Goal: Task Accomplishment & Management: Use online tool/utility

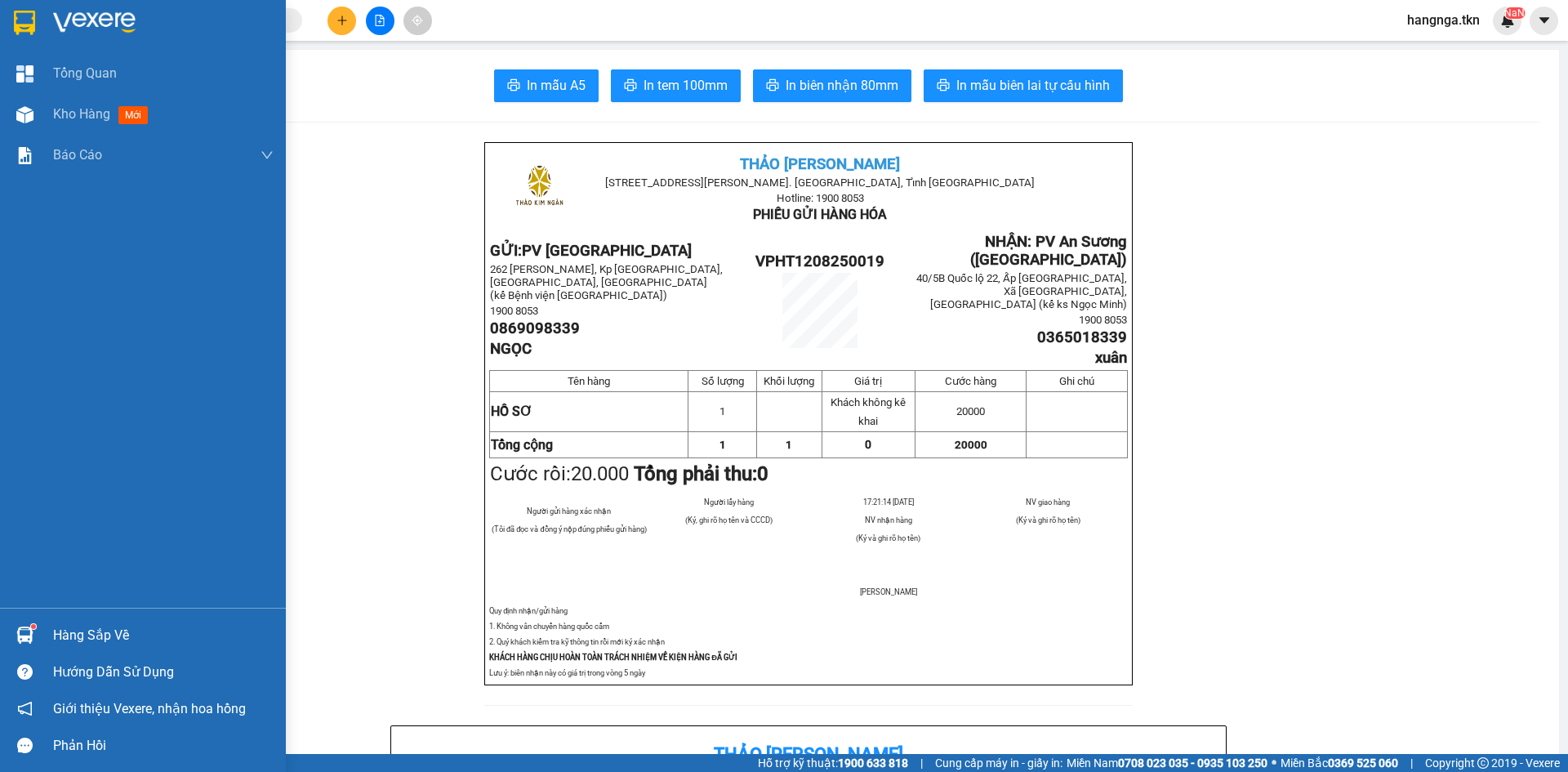
drag, startPoint x: 57, startPoint y: 650, endPoint x: 59, endPoint y: 640, distance: 10.2
click at [58, 646] on div "Hàng sắp về" at bounding box center [142, 635] width 286 height 37
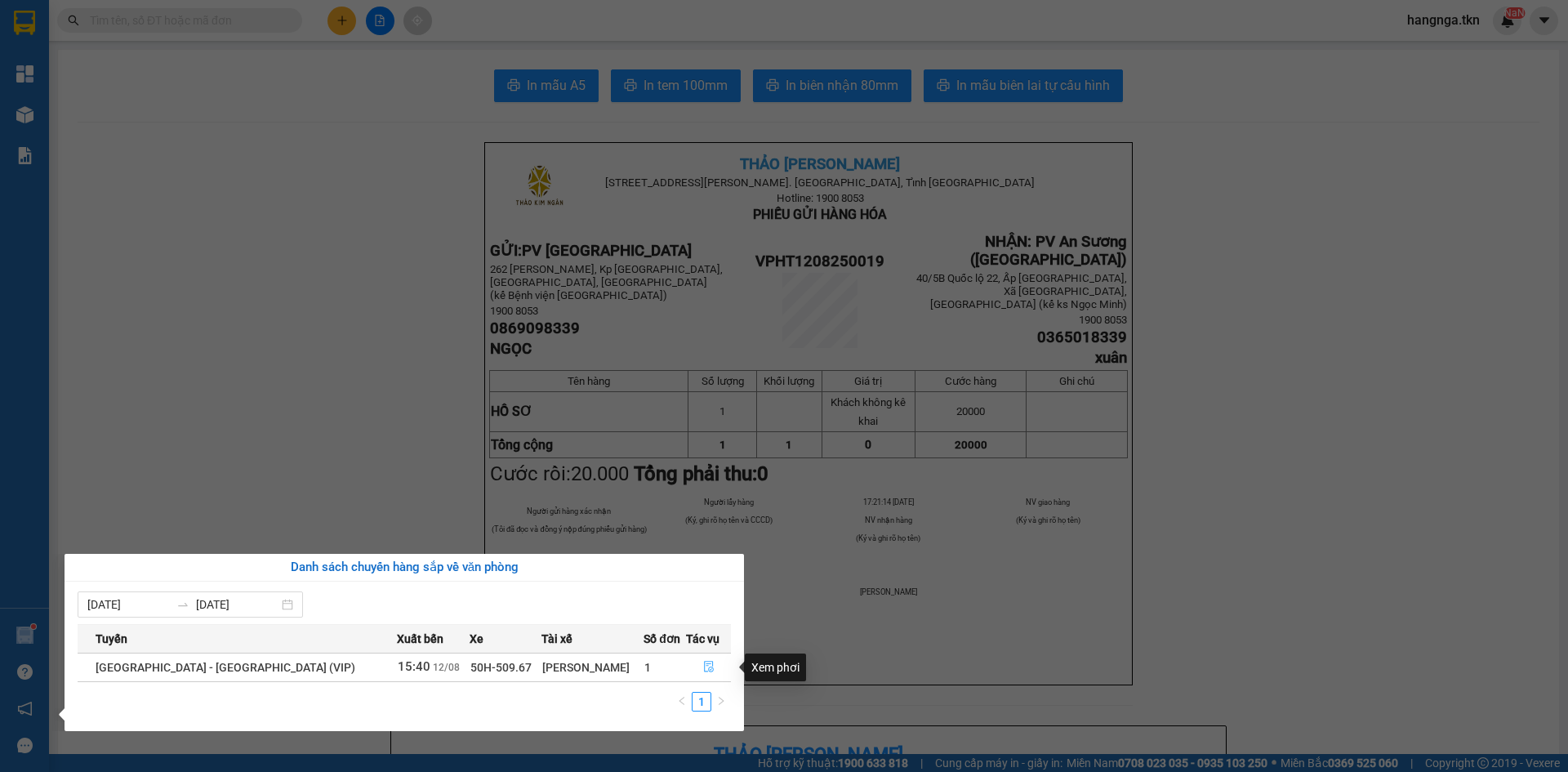
click at [693, 667] on button "button" at bounding box center [708, 667] width 44 height 26
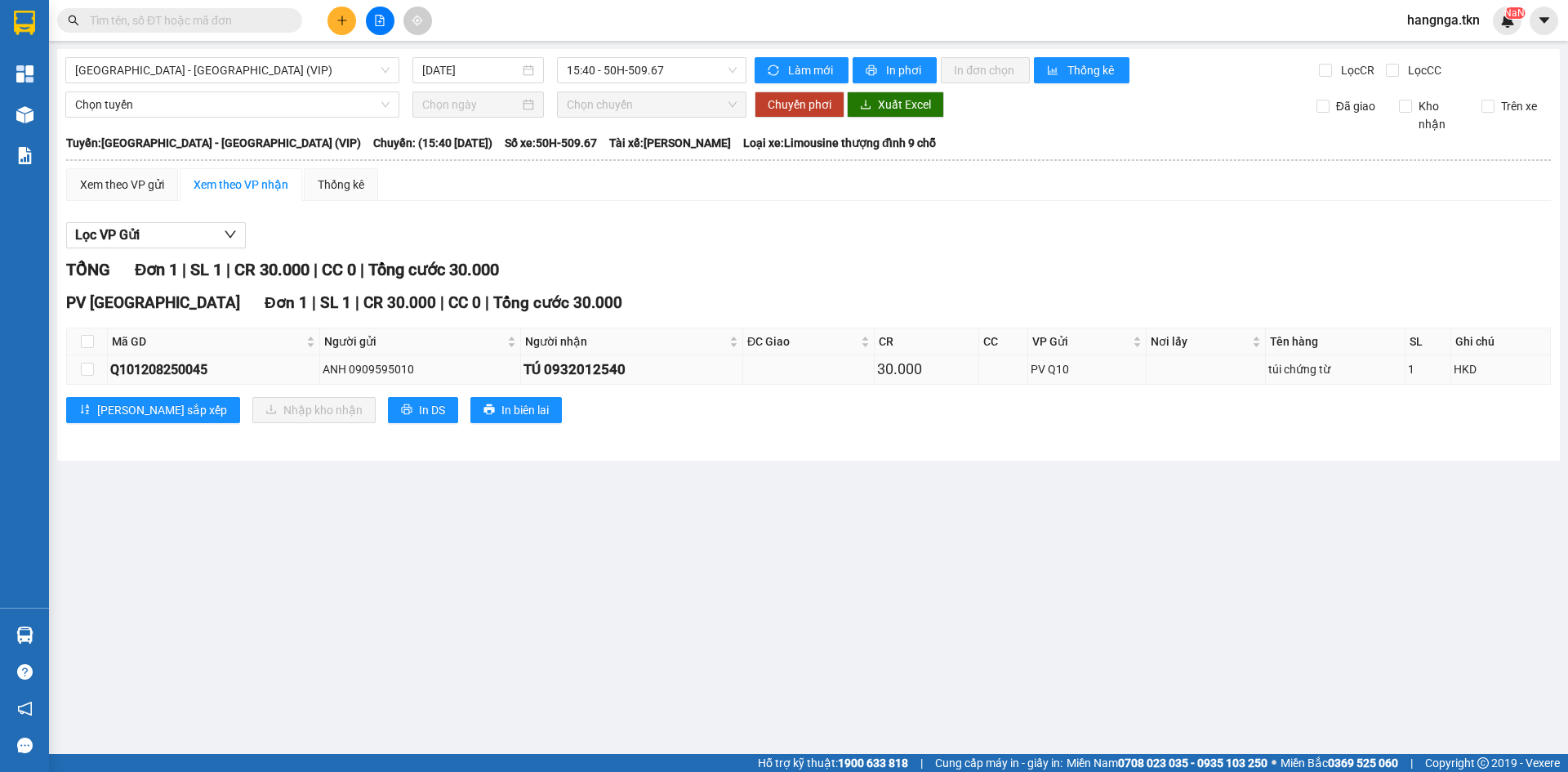
drag, startPoint x: 96, startPoint y: 335, endPoint x: 110, endPoint y: 360, distance: 28.7
click at [96, 335] on th at bounding box center [87, 342] width 41 height 27
drag, startPoint x: 86, startPoint y: 342, endPoint x: 171, endPoint y: 404, distance: 105.2
click at [87, 342] on input "checkbox" at bounding box center [87, 342] width 13 height 13
checkbox input "true"
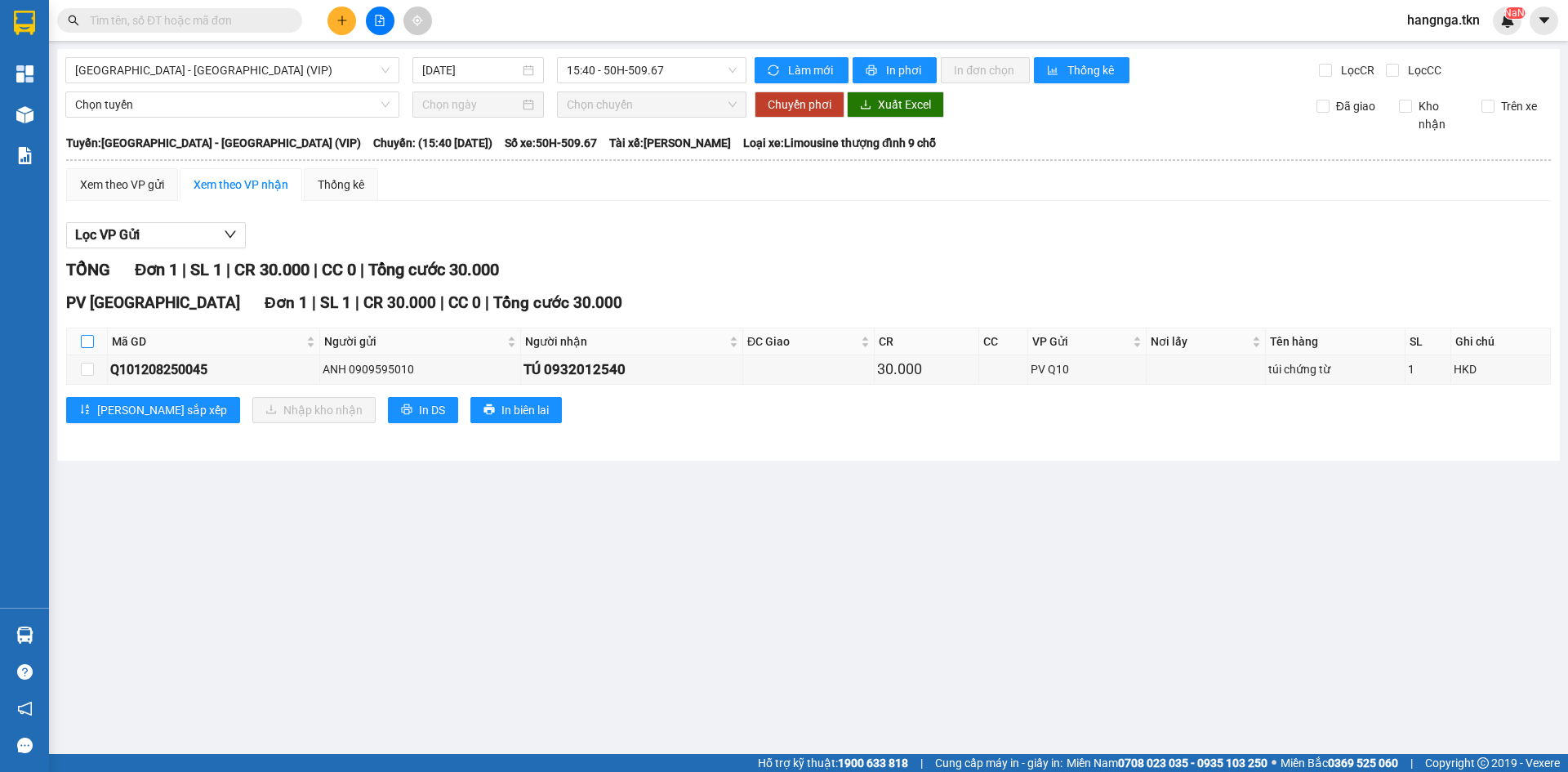
checkbox input "true"
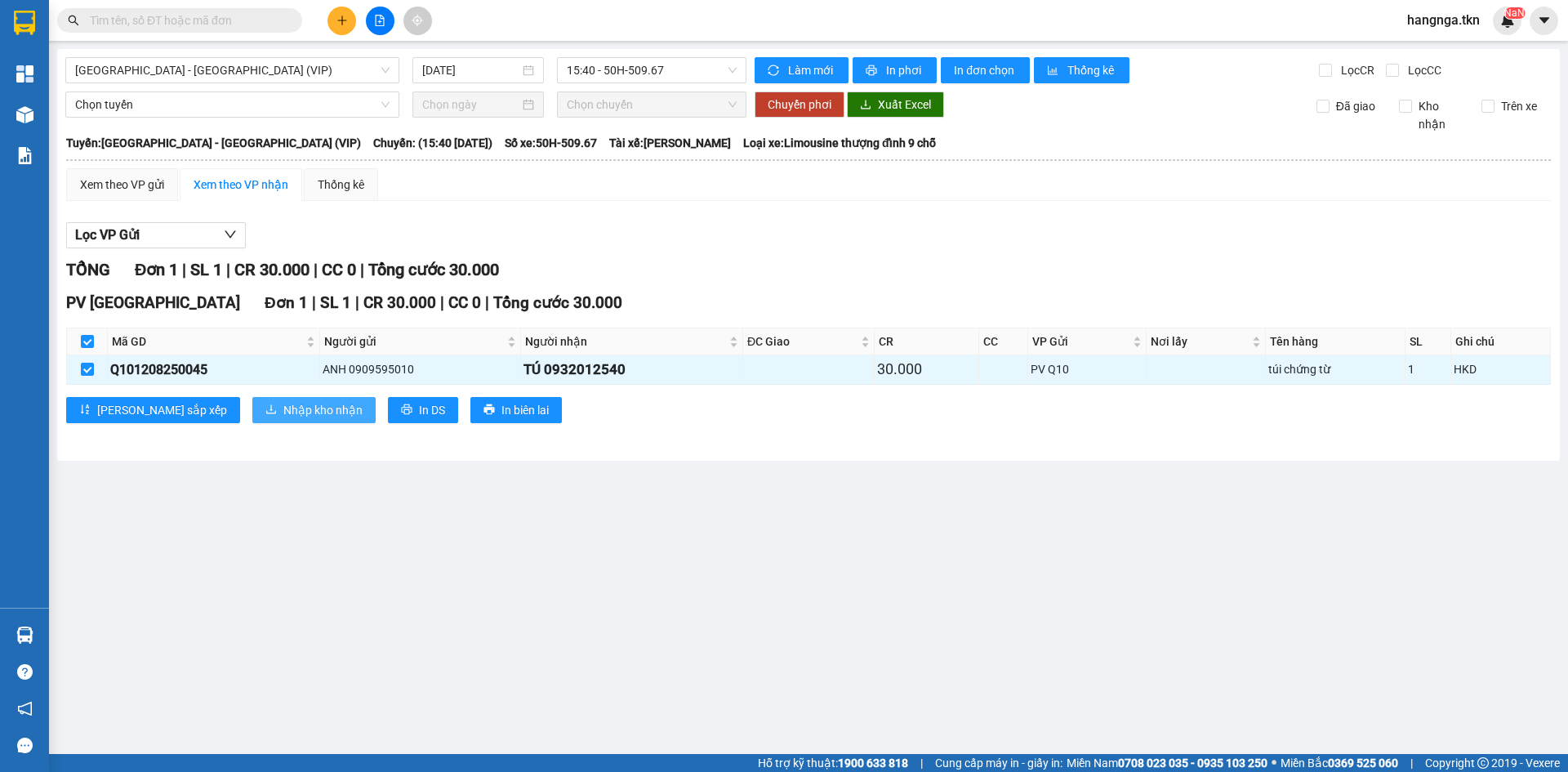
click at [283, 411] on span "Nhập kho nhận" at bounding box center [323, 410] width 79 height 18
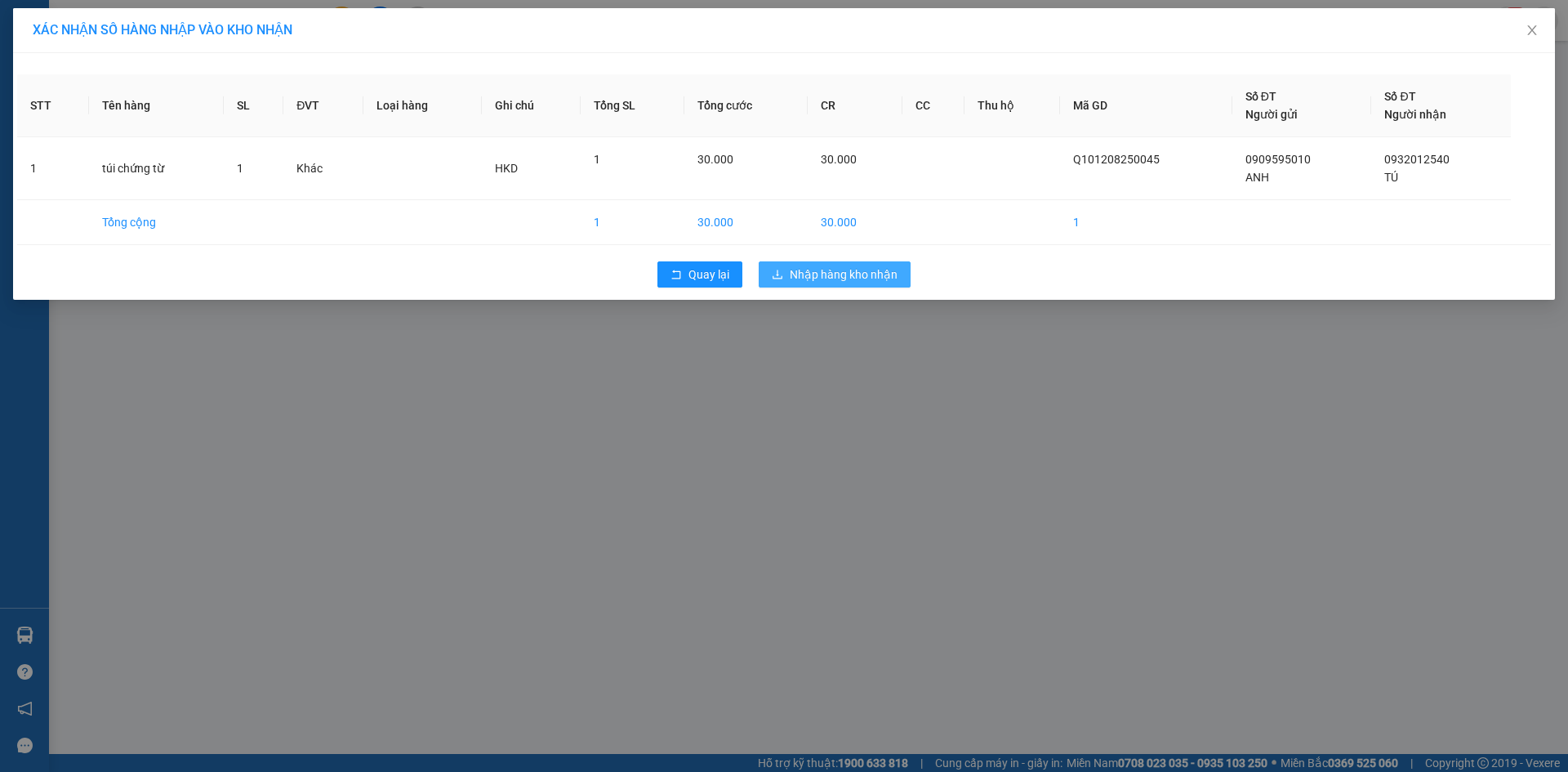
click at [818, 271] on span "Nhập hàng kho nhận" at bounding box center [843, 274] width 108 height 18
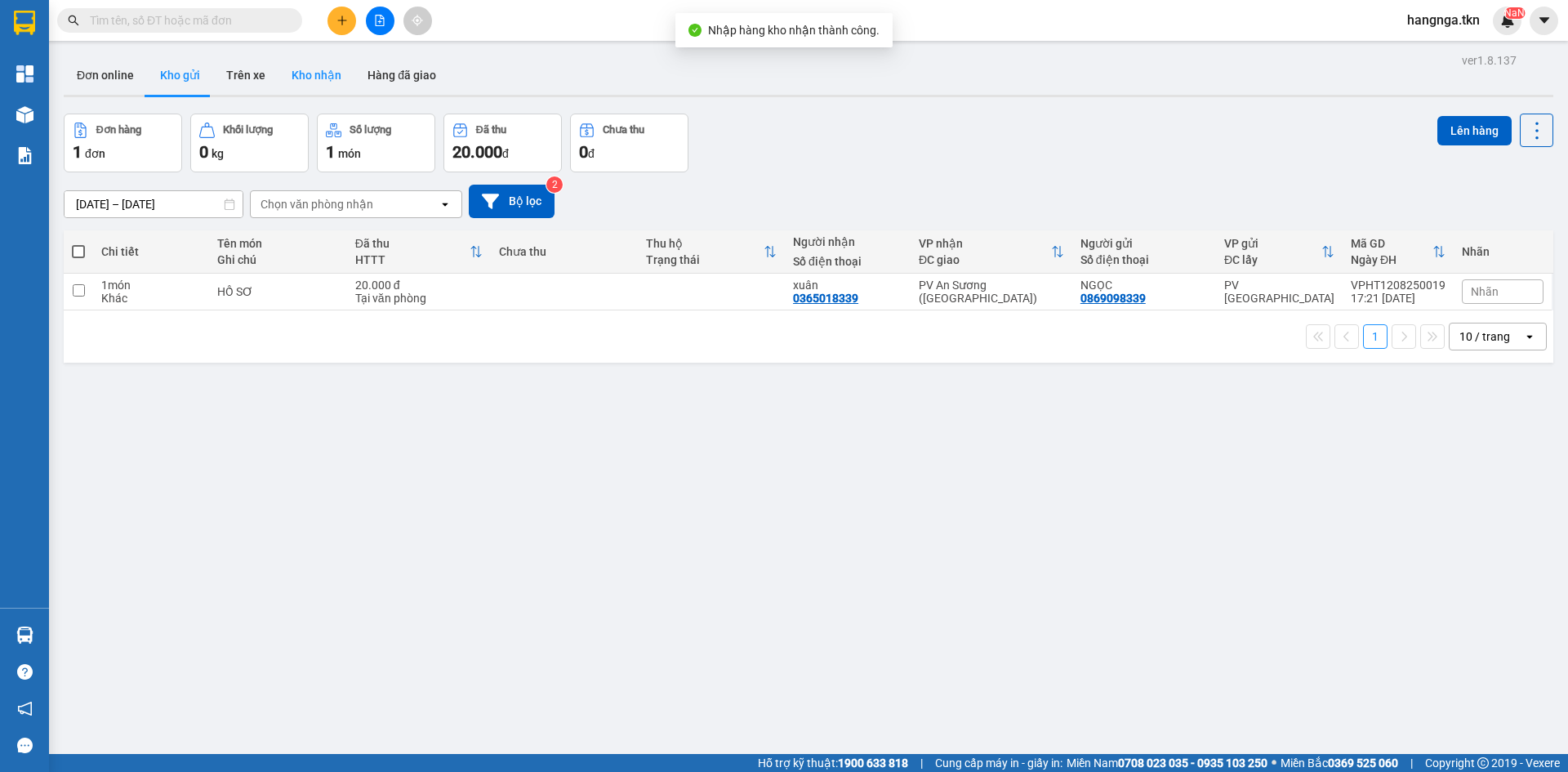
click at [345, 69] on button "Kho nhận" at bounding box center [316, 75] width 76 height 40
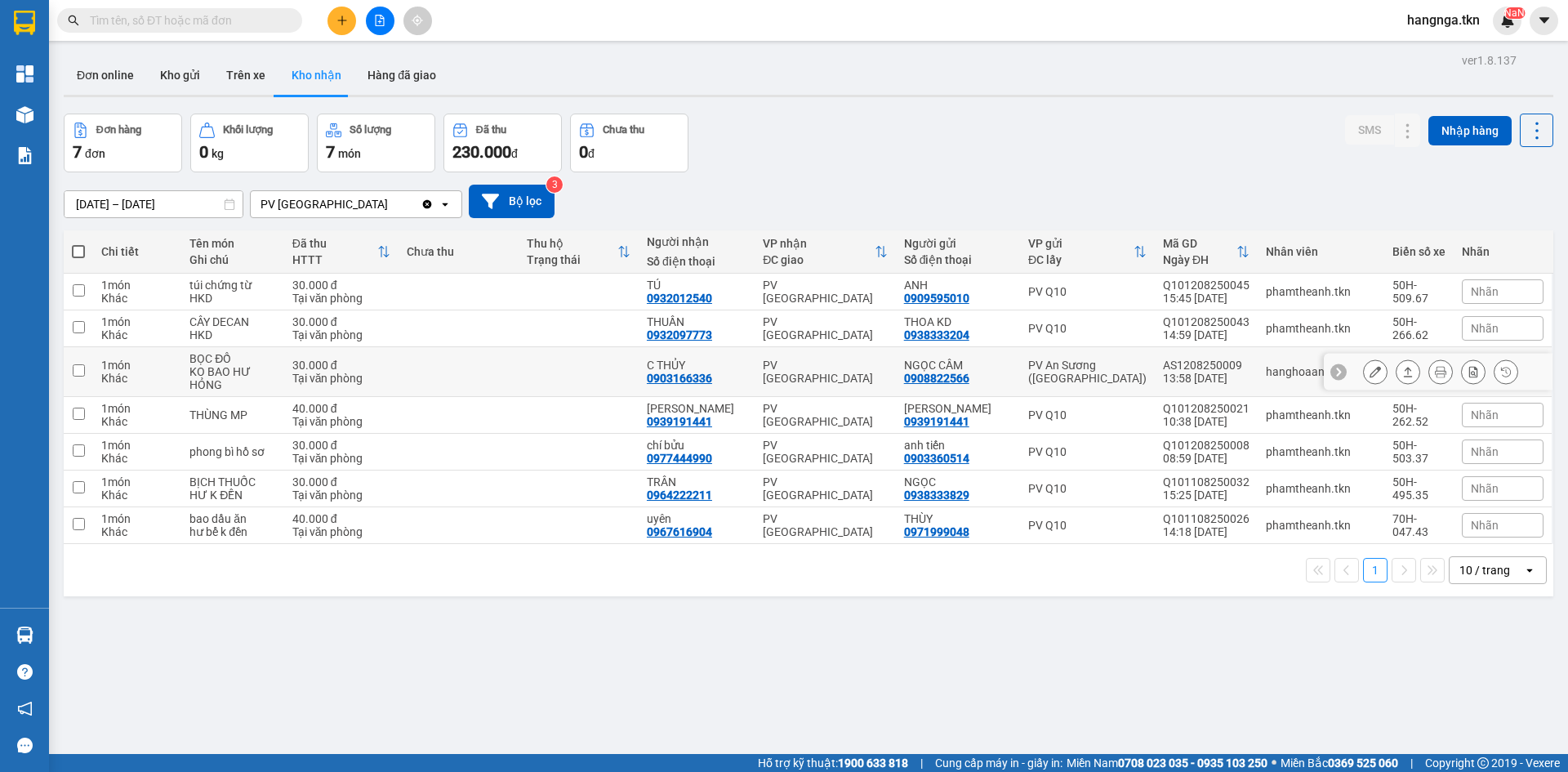
click at [746, 374] on div "C THỦY 0903166336" at bounding box center [696, 372] width 100 height 26
checkbox input "true"
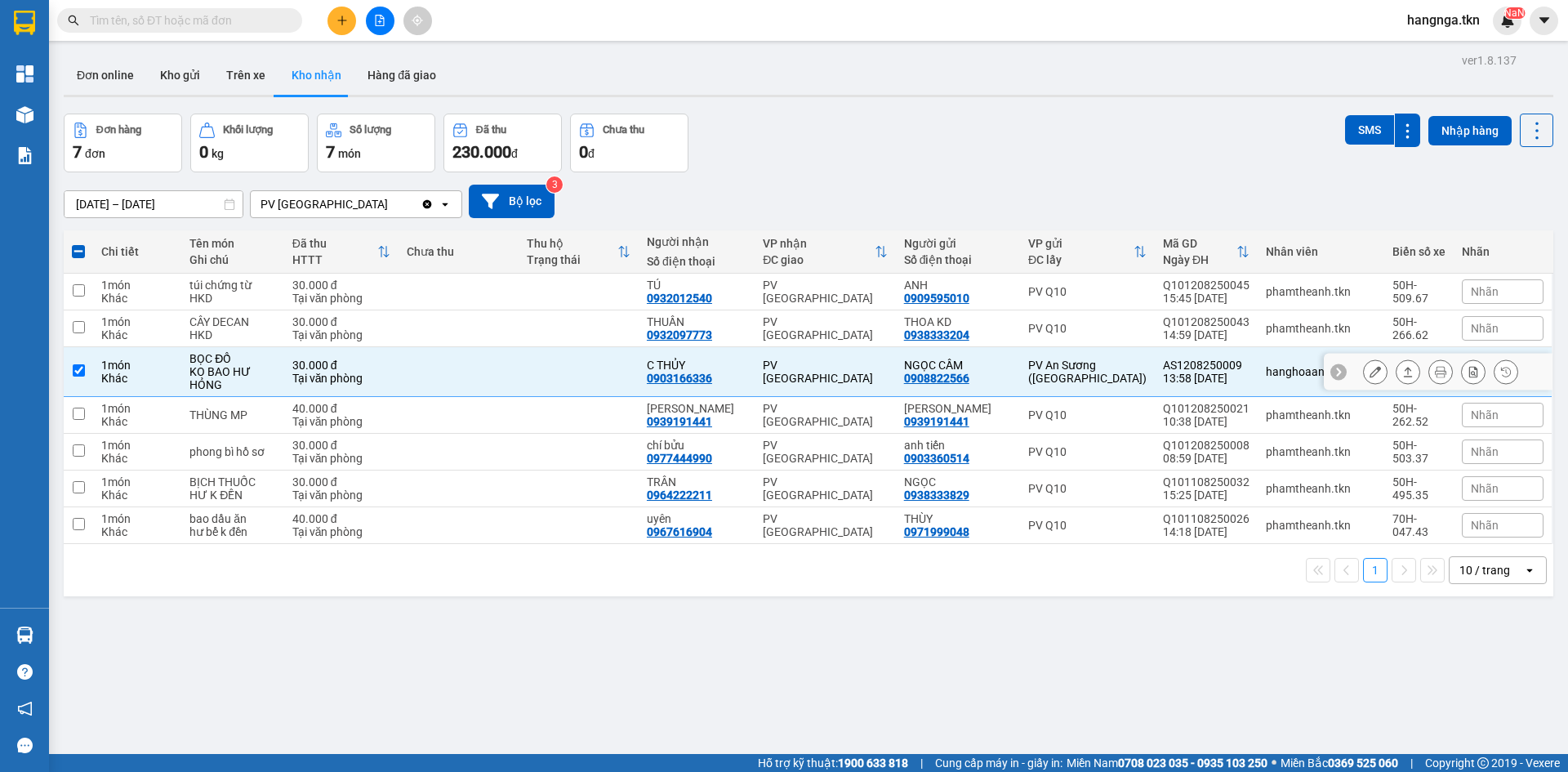
click at [1370, 375] on icon at bounding box center [1375, 372] width 12 height 12
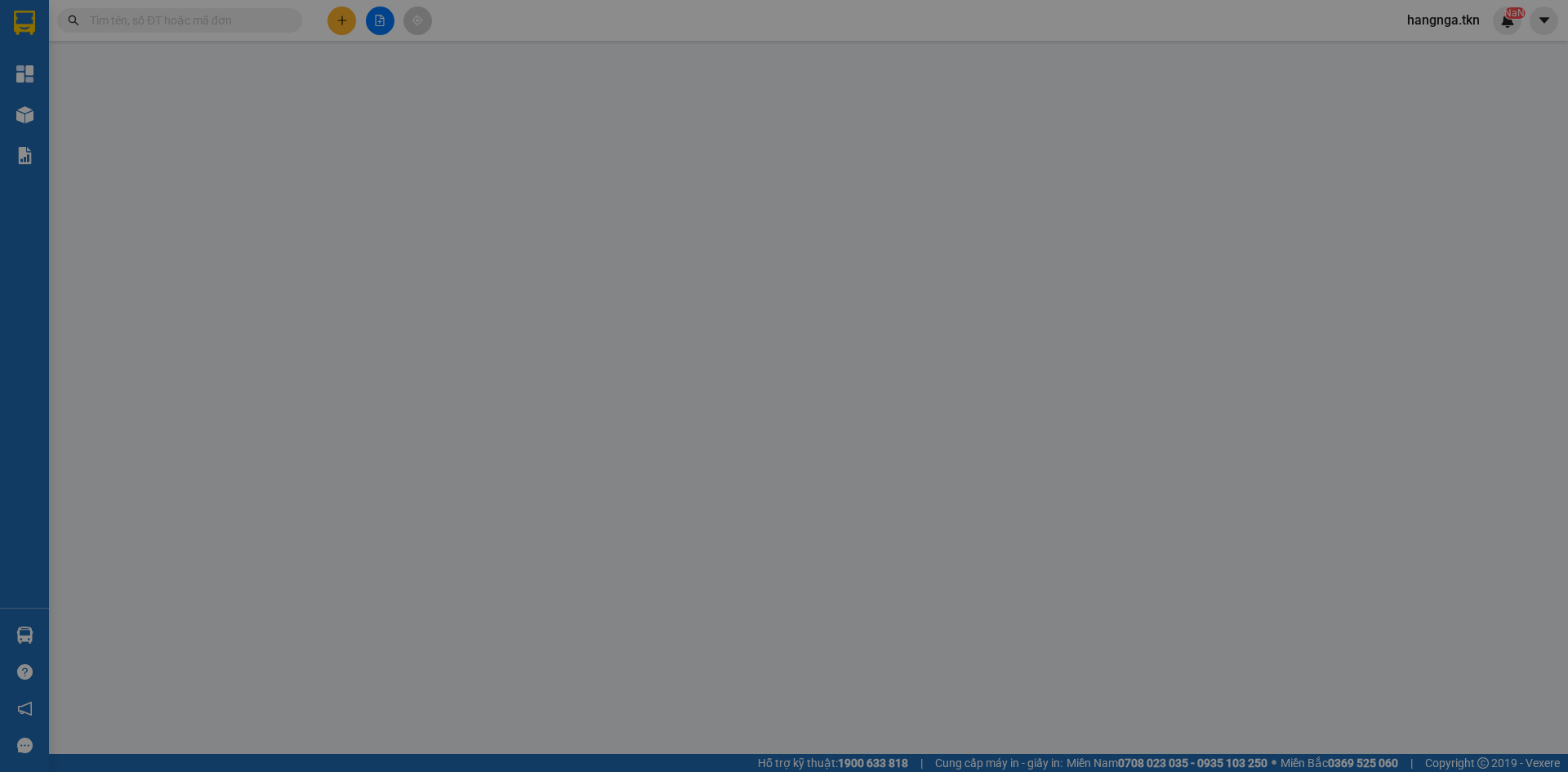
type input "0908822566"
type input "NGỌC CẦM"
type input "0903166336"
type input "C THỦY"
type input "30.000"
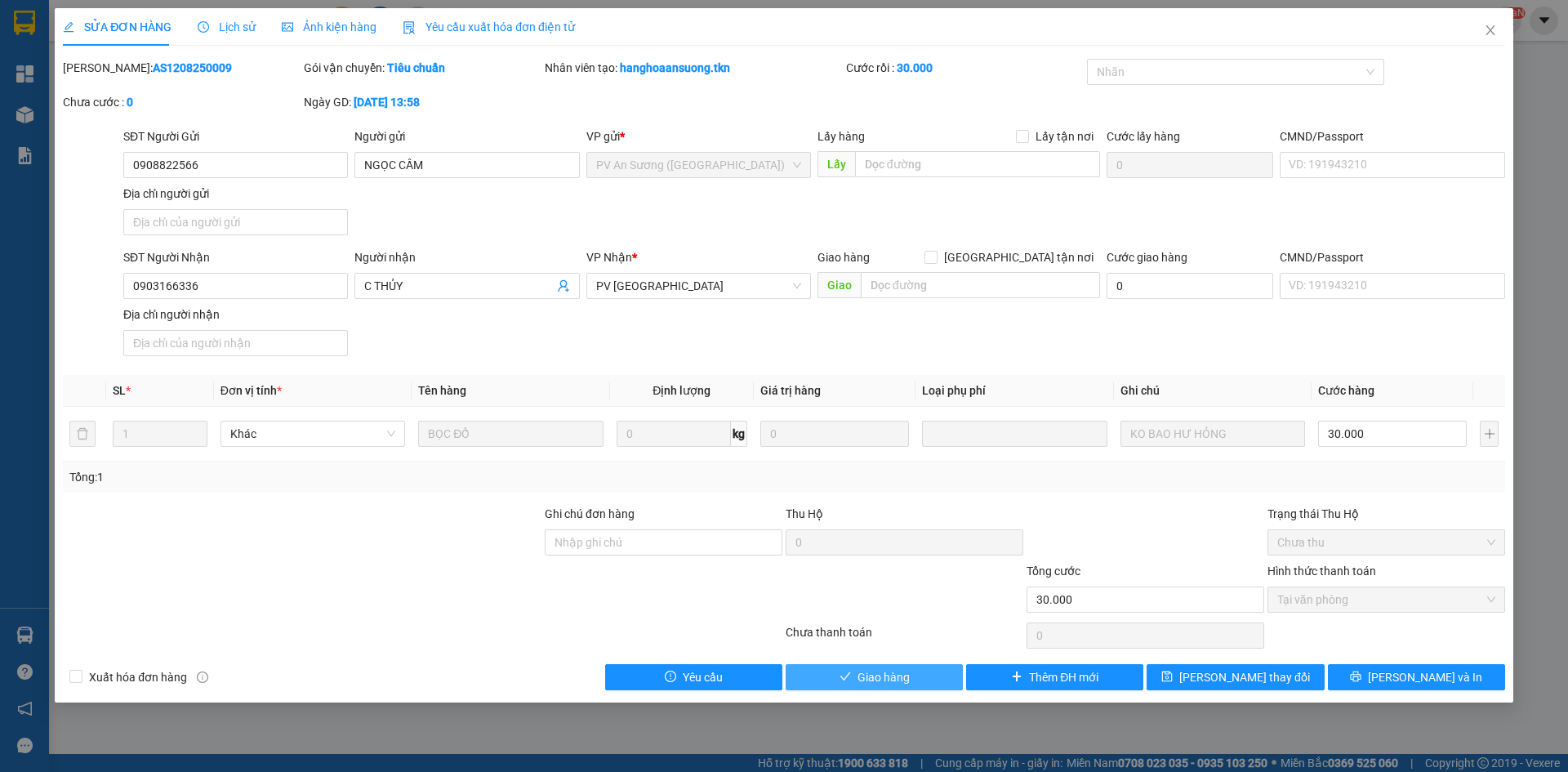
click at [906, 680] on span "Giao hàng" at bounding box center [883, 677] width 52 height 18
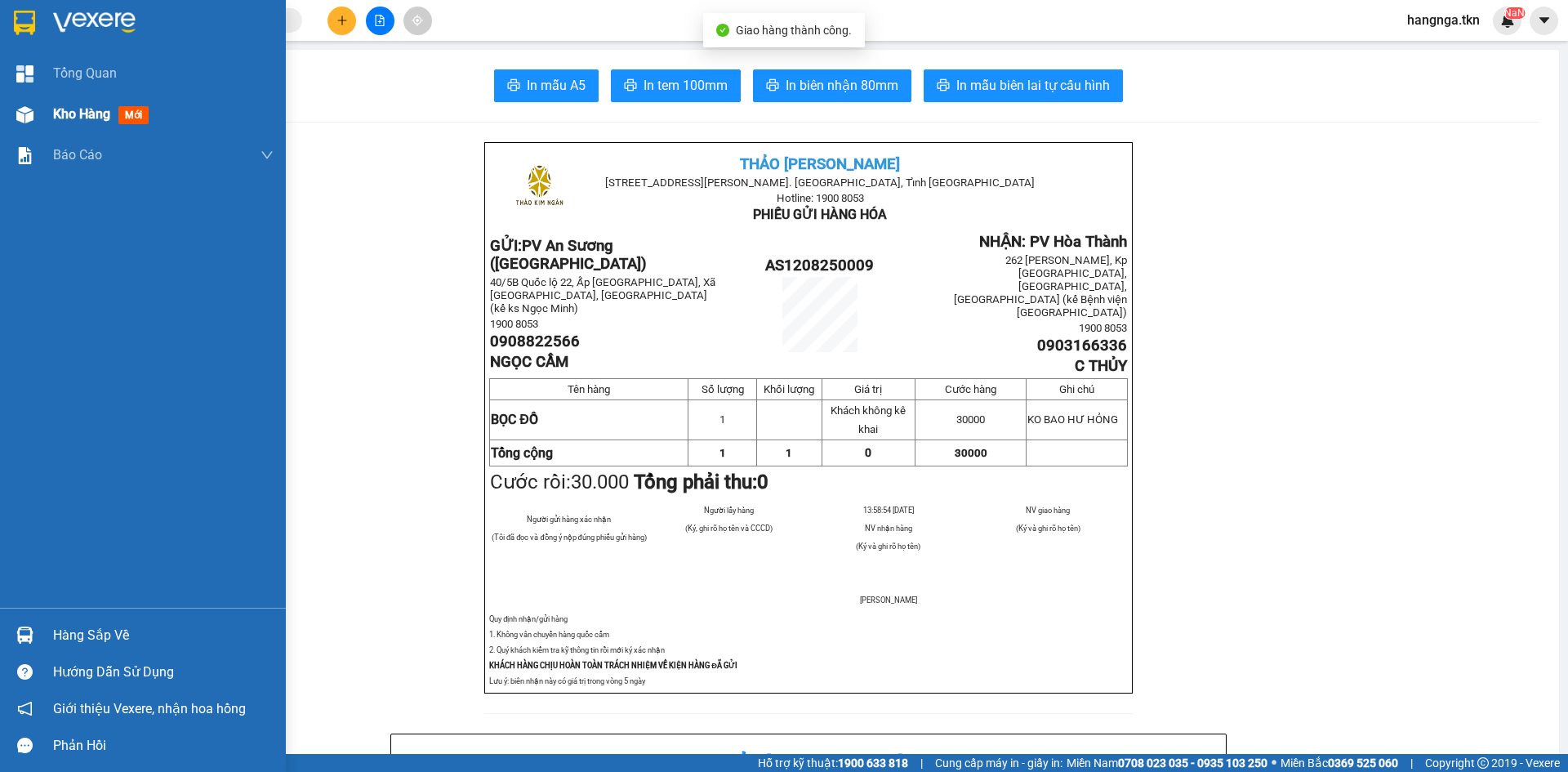
click at [37, 124] on div at bounding box center [25, 115] width 29 height 29
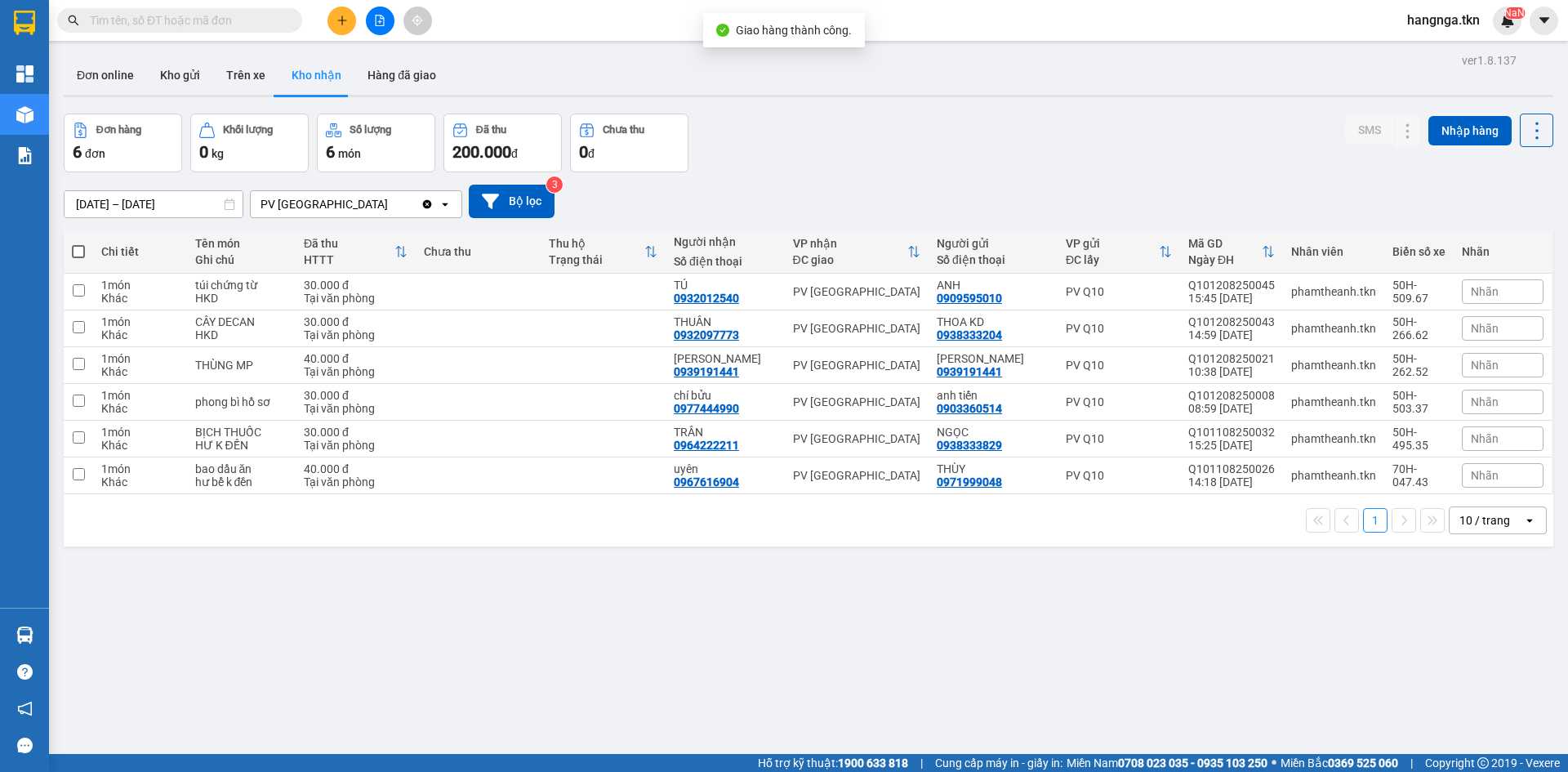
click at [913, 190] on div "[DATE] – [DATE] Press the down arrow key to interact with the calendar and sele…" at bounding box center [808, 201] width 1490 height 34
